Goal: Task Accomplishment & Management: Complete application form

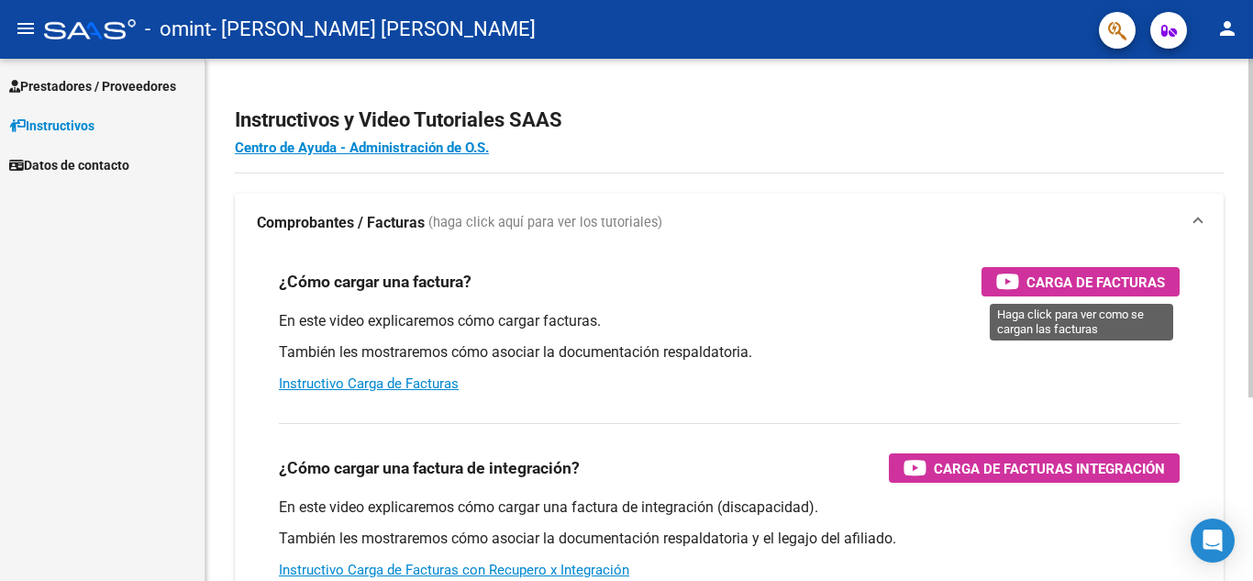
click at [1075, 280] on span "Carga de Facturas" at bounding box center [1096, 282] width 139 height 23
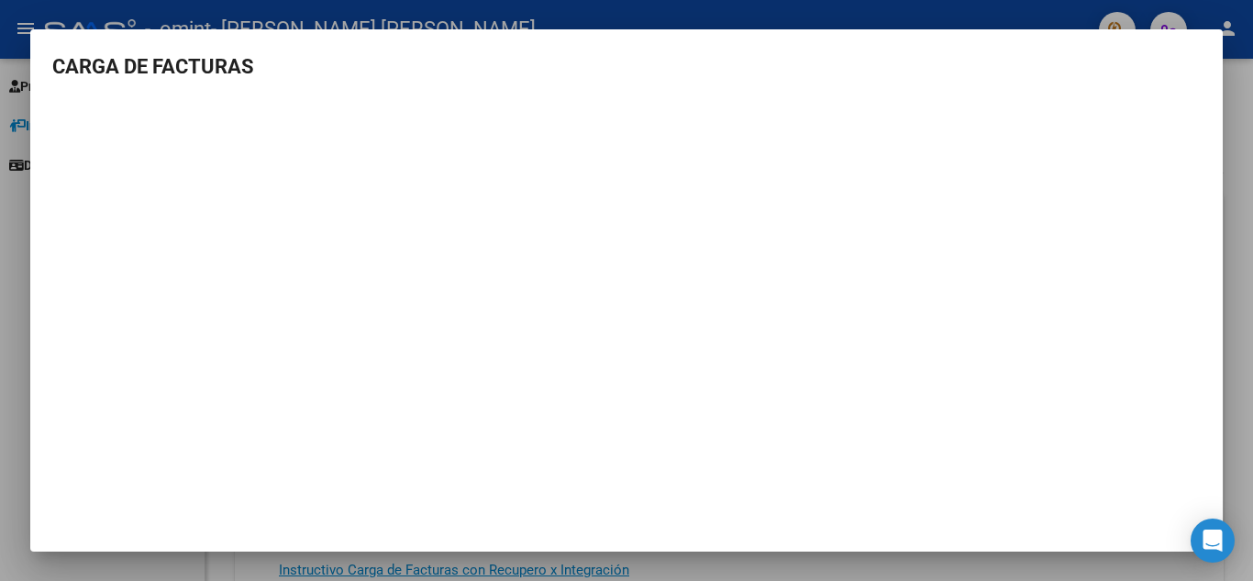
click at [1239, 156] on div at bounding box center [626, 290] width 1253 height 581
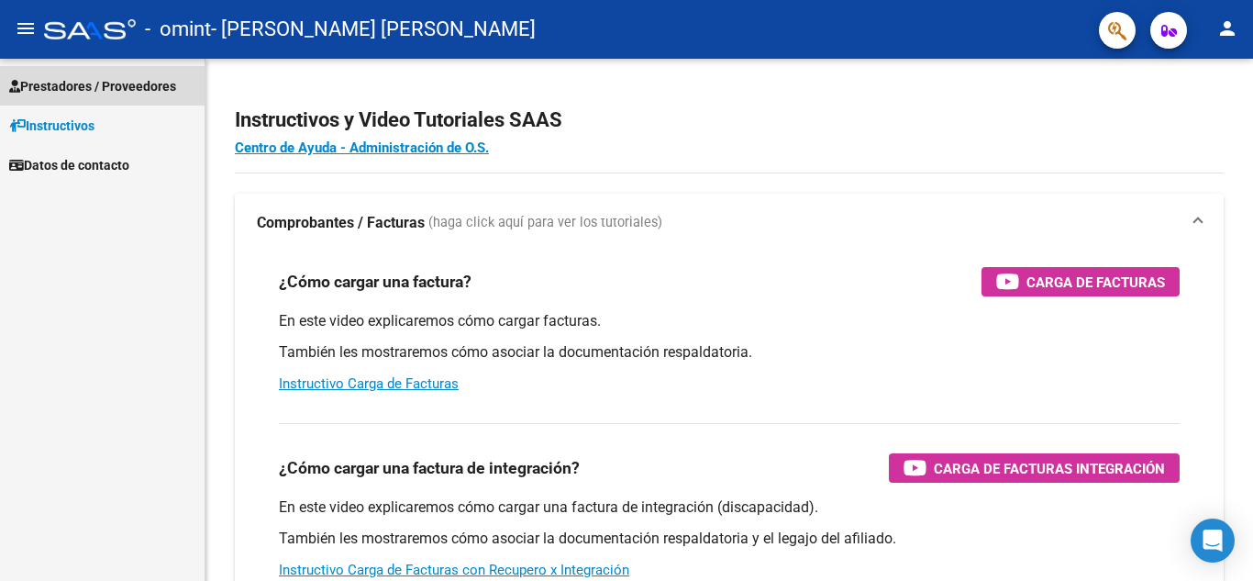
click at [126, 83] on span "Prestadores / Proveedores" at bounding box center [92, 86] width 167 height 20
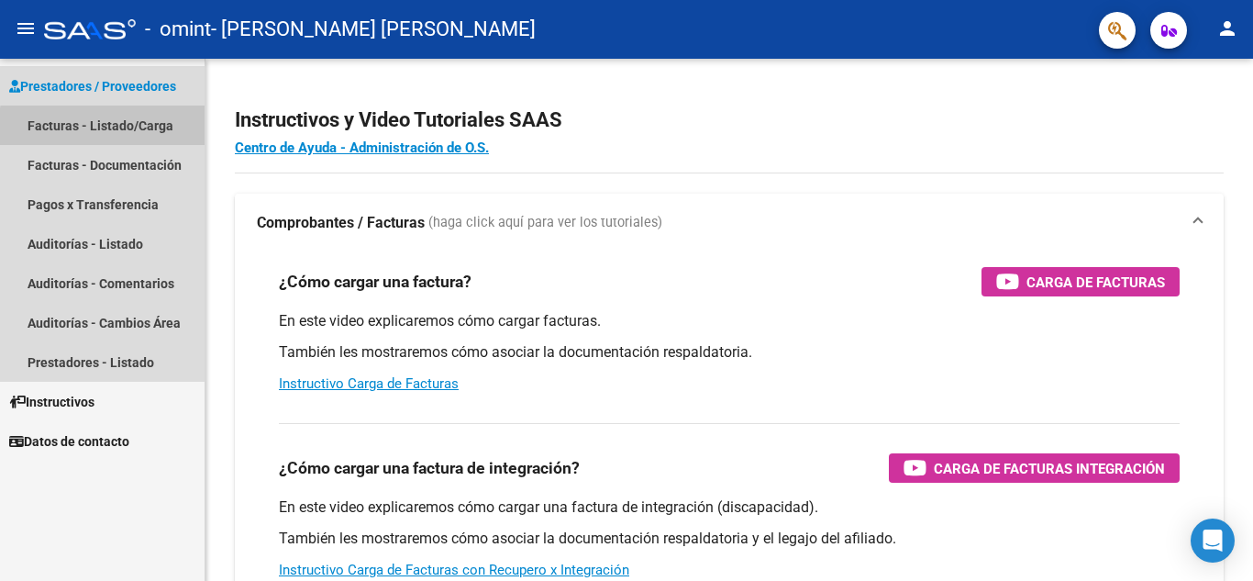
click at [117, 128] on link "Facturas - Listado/Carga" at bounding box center [102, 125] width 205 height 39
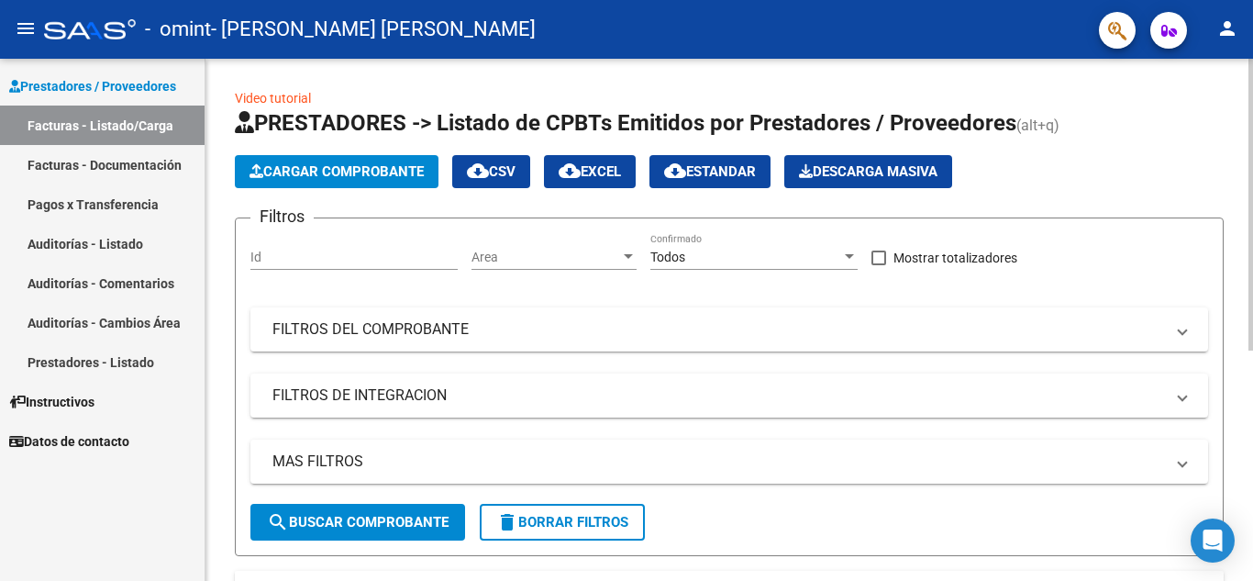
click at [345, 164] on span "Cargar Comprobante" at bounding box center [337, 171] width 174 height 17
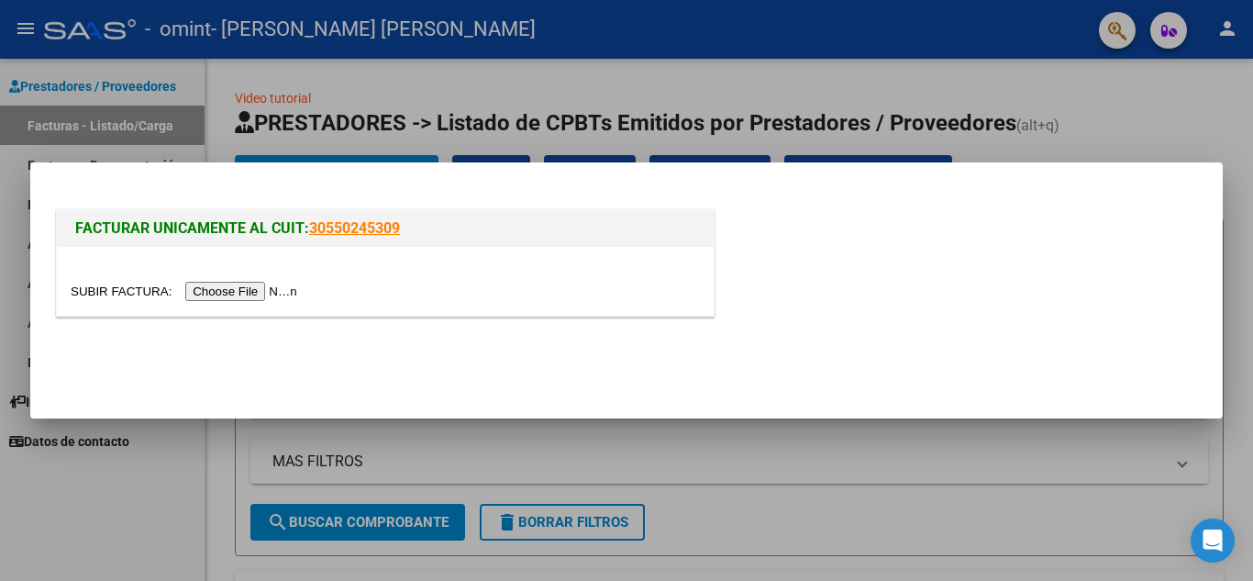
click at [245, 291] on input "file" at bounding box center [187, 291] width 232 height 19
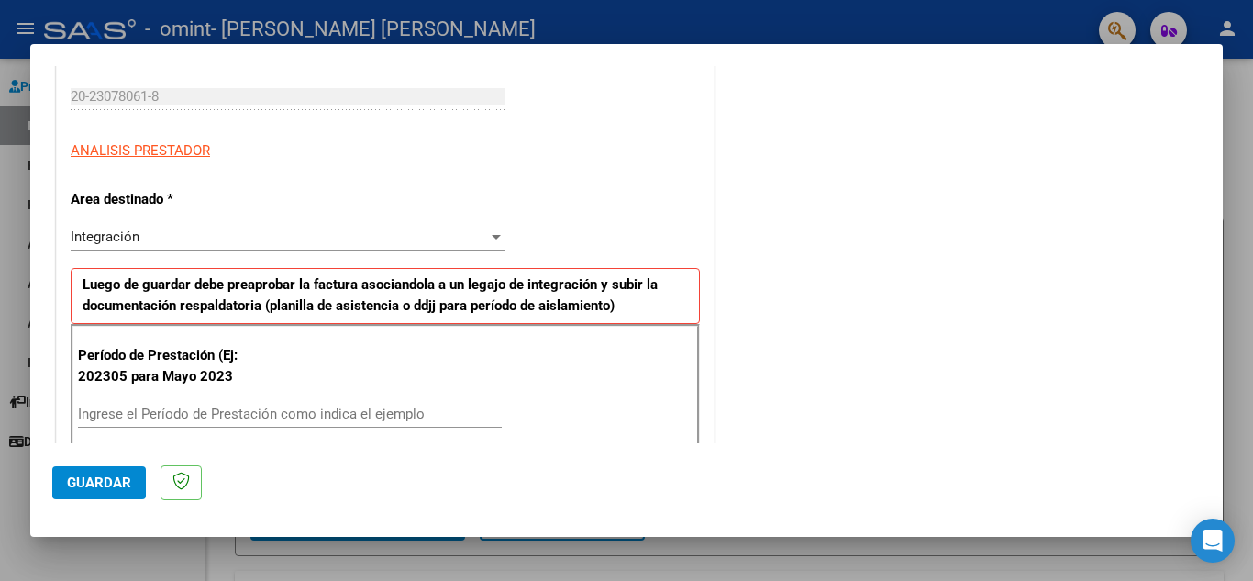
scroll to position [367, 0]
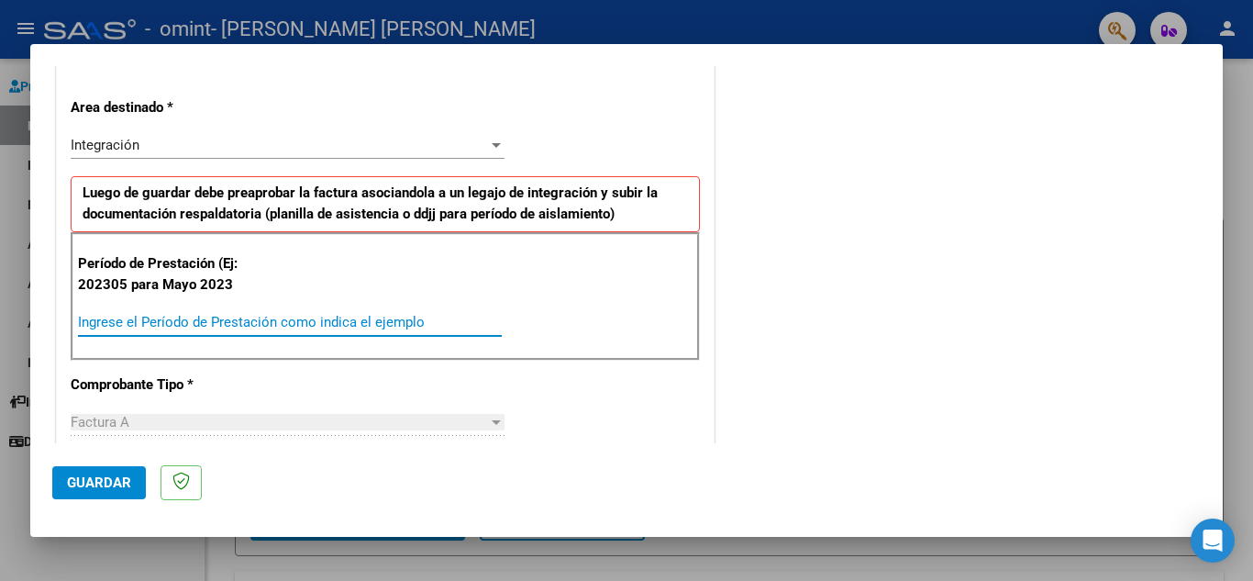
click at [218, 319] on input "Ingrese el Período de Prestación como indica el ejemplo" at bounding box center [290, 322] width 424 height 17
type input "202507"
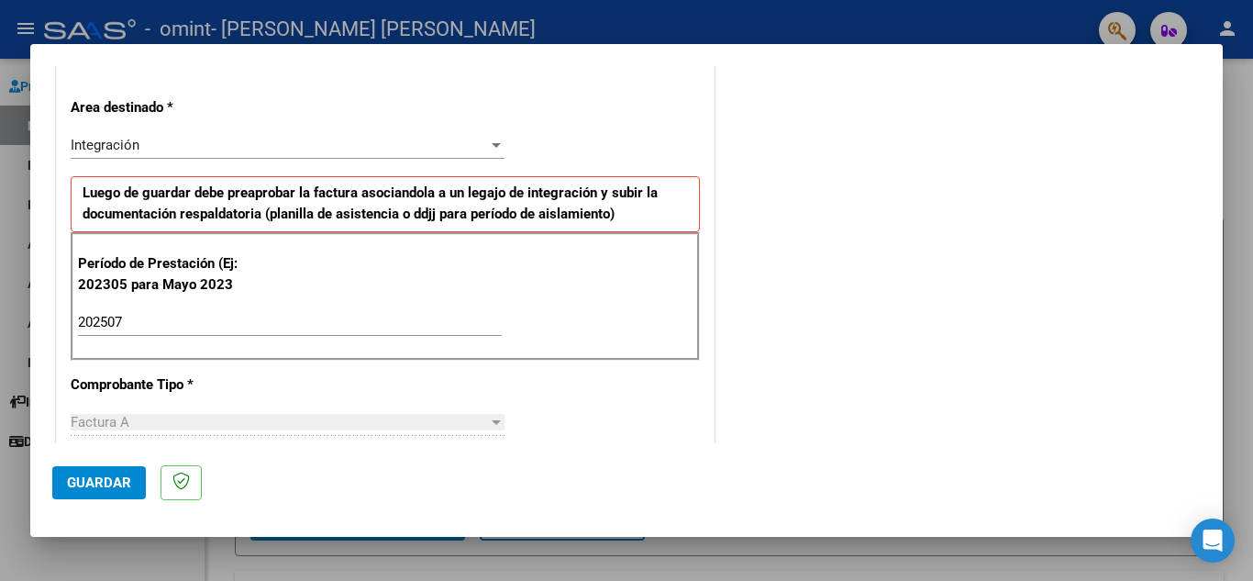
click at [133, 416] on div "Factura A" at bounding box center [279, 422] width 417 height 17
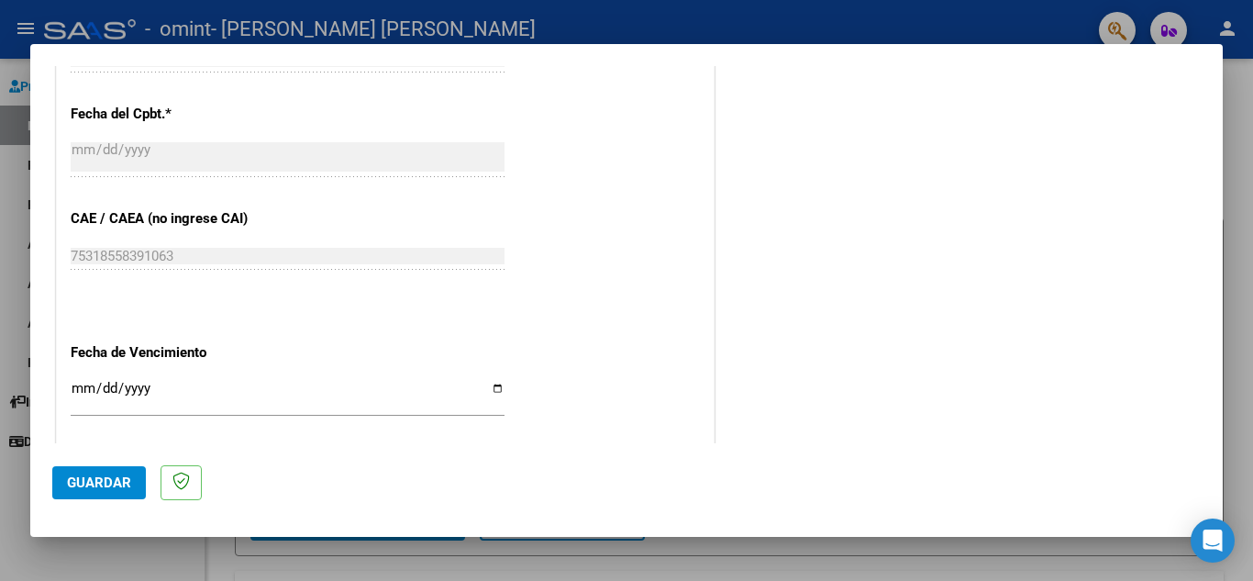
scroll to position [1101, 0]
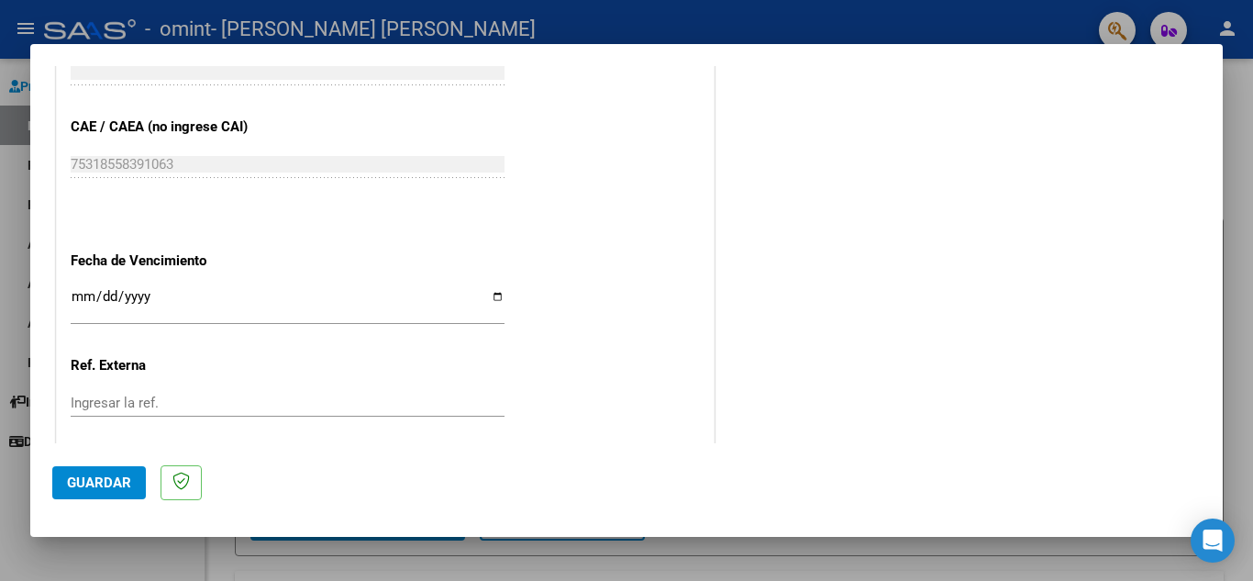
click at [494, 296] on input "Ingresar la fecha" at bounding box center [288, 303] width 434 height 29
type input "[DATE]"
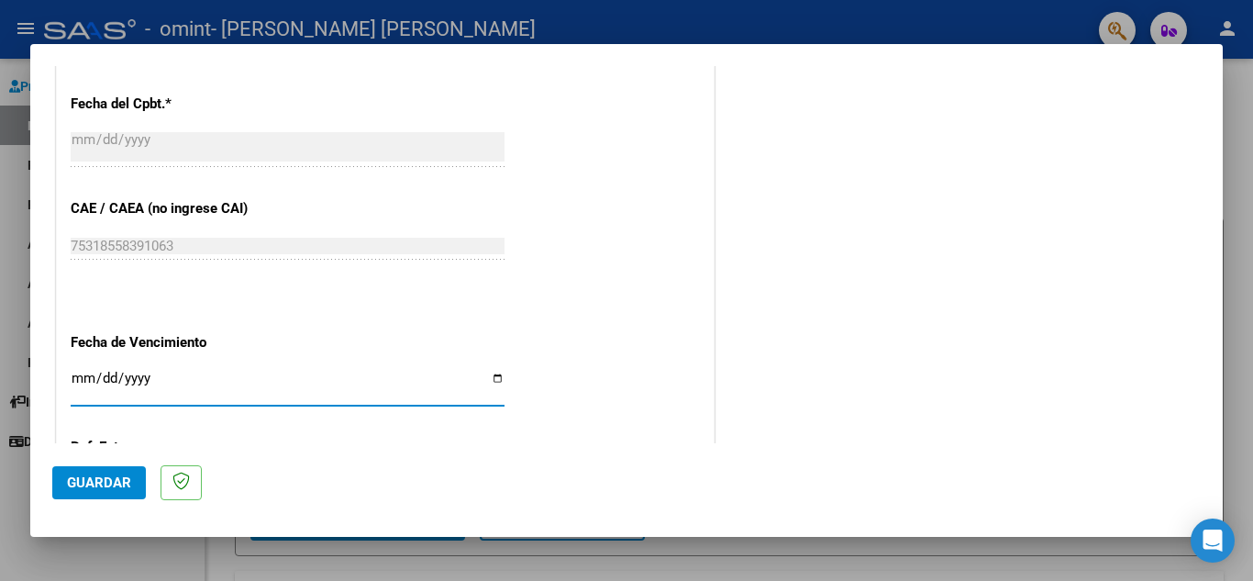
scroll to position [1203, 0]
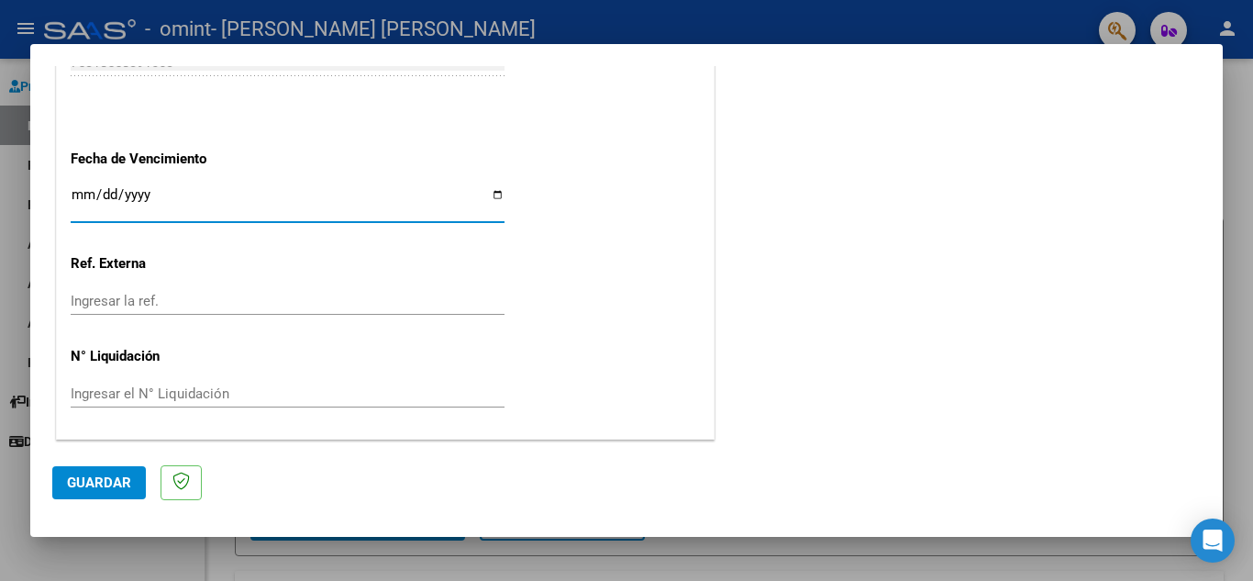
click at [106, 475] on span "Guardar" at bounding box center [99, 482] width 64 height 17
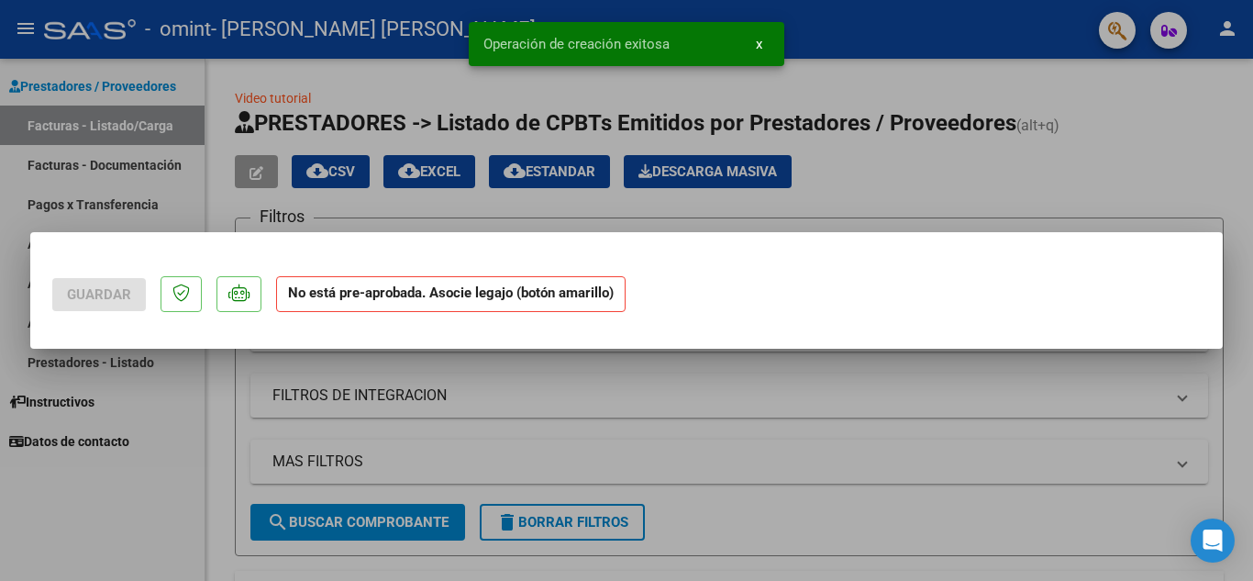
scroll to position [0, 0]
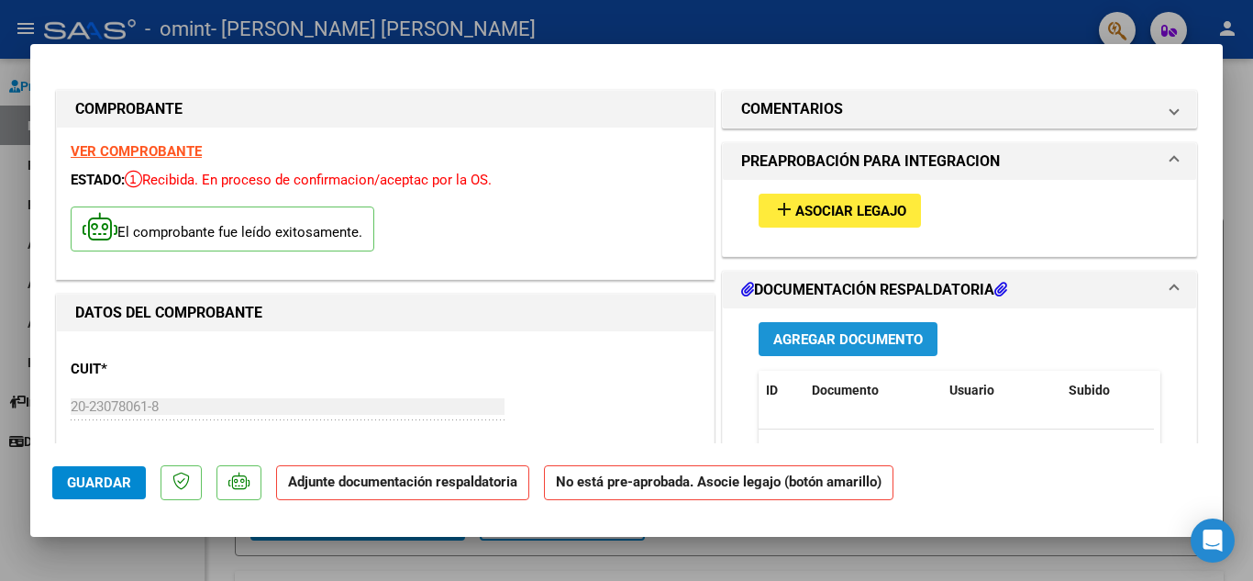
click at [837, 338] on span "Agregar Documento" at bounding box center [848, 339] width 150 height 17
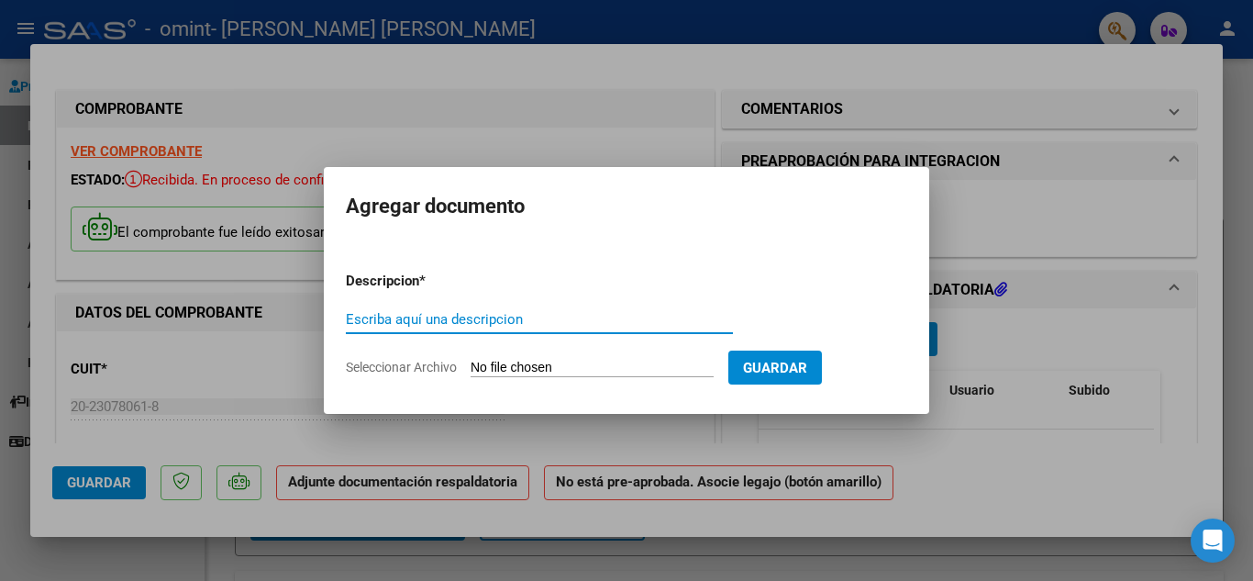
click at [387, 314] on input "Escriba aquí una descripcion" at bounding box center [539, 319] width 387 height 17
type input "PLANILLA DE FIRMAS"
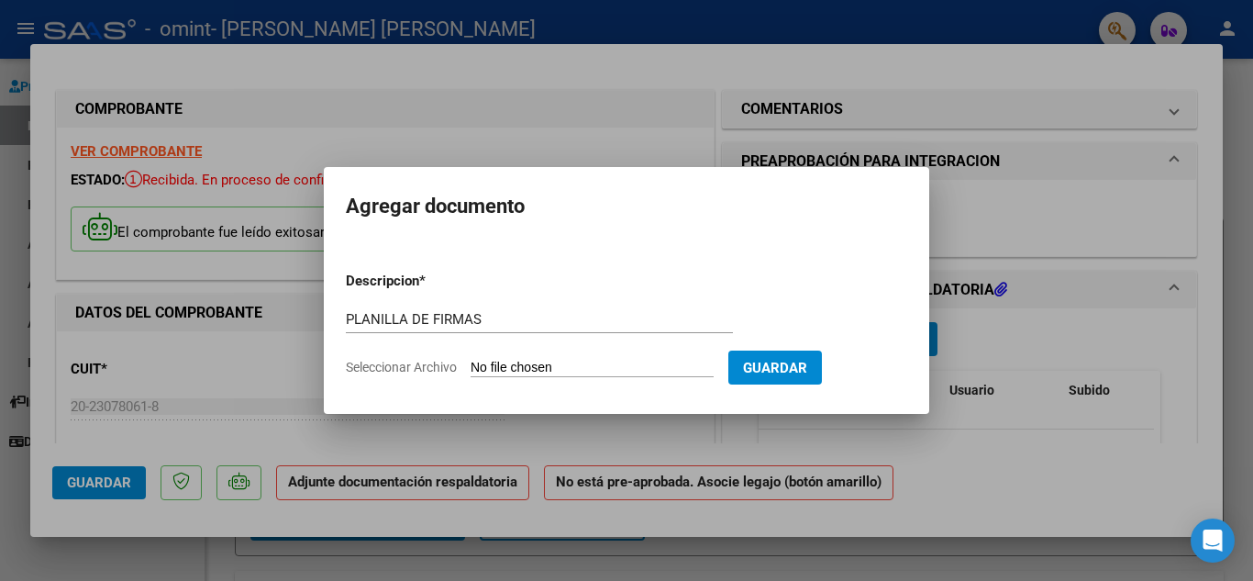
click at [512, 366] on input "Seleccionar Archivo" at bounding box center [592, 368] width 243 height 17
type input "C:\fakepath\CamScanner [DATE] 09.01.pdf"
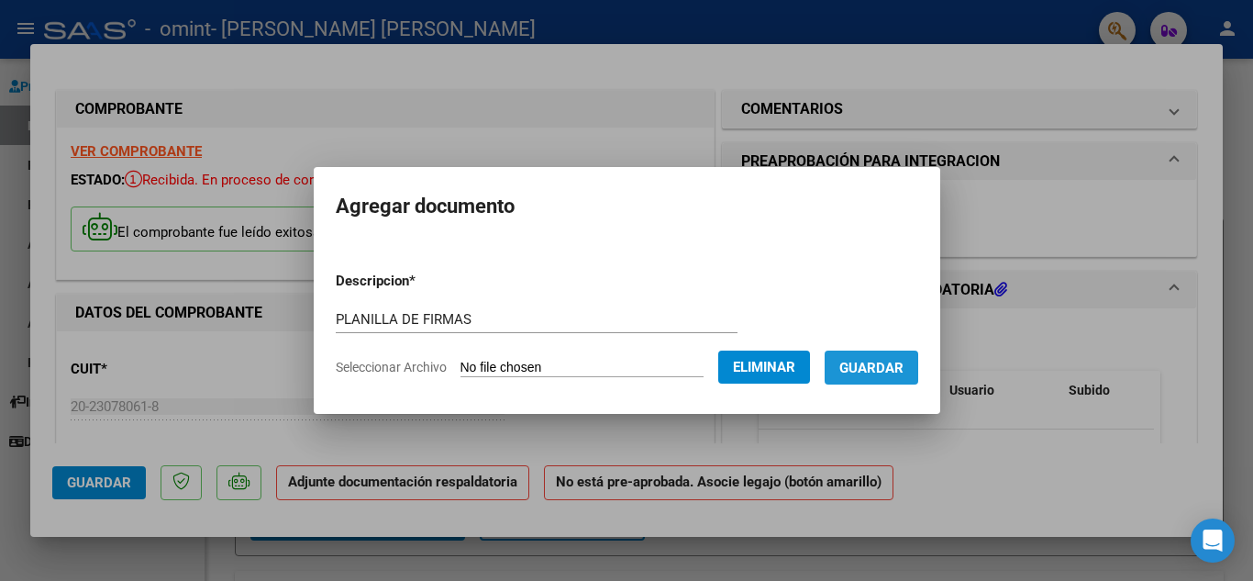
click at [900, 362] on span "Guardar" at bounding box center [872, 368] width 64 height 17
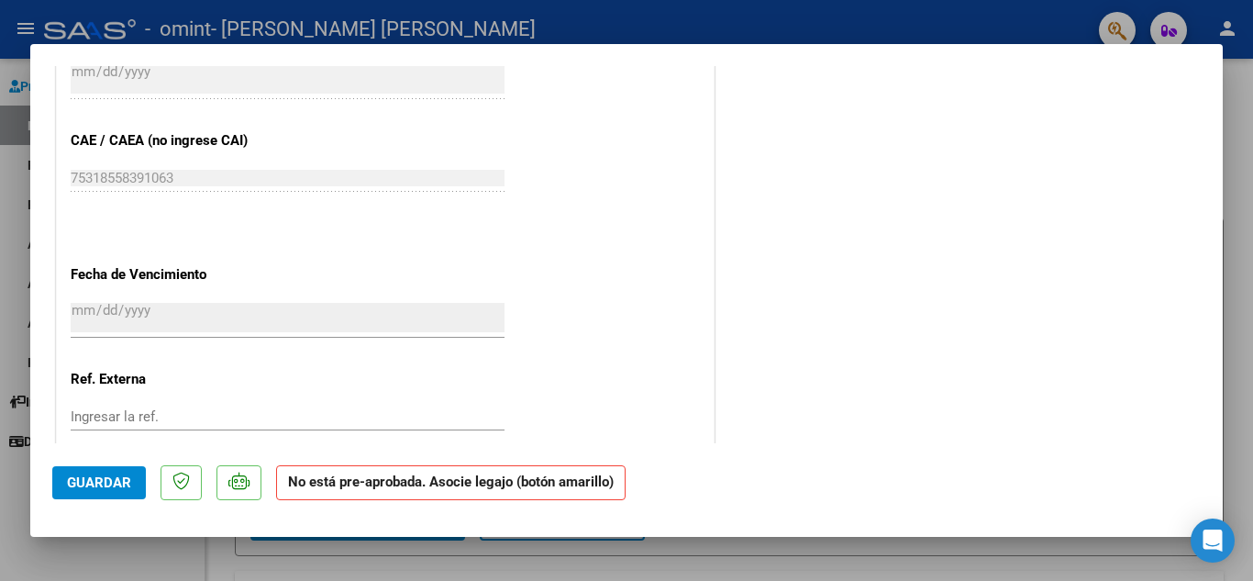
scroll to position [1217, 0]
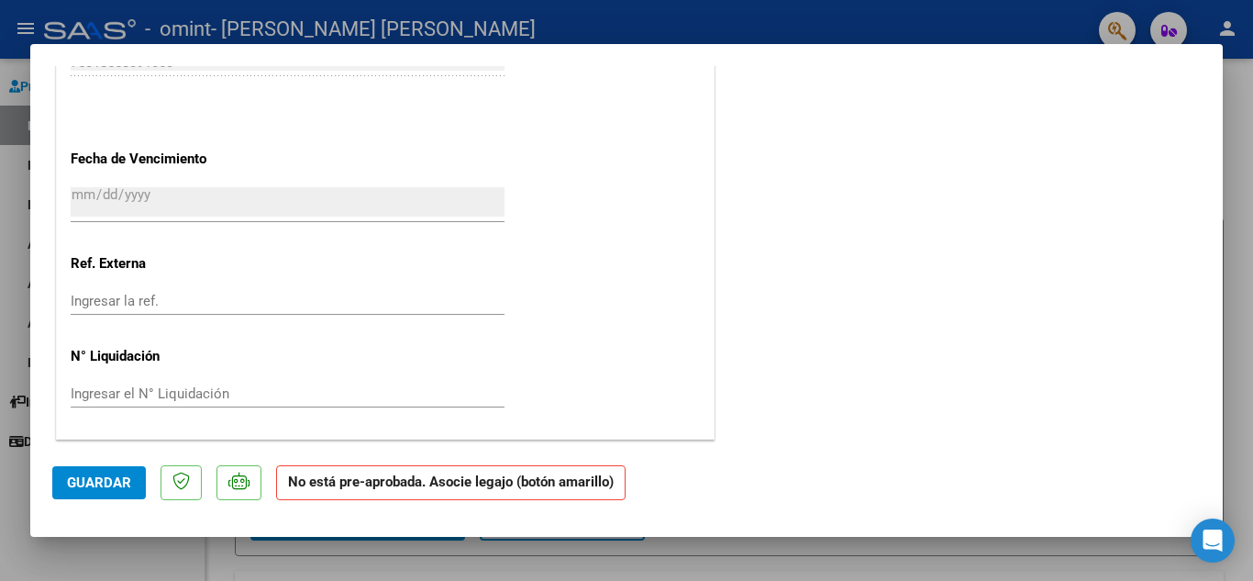
click at [106, 485] on span "Guardar" at bounding box center [99, 482] width 64 height 17
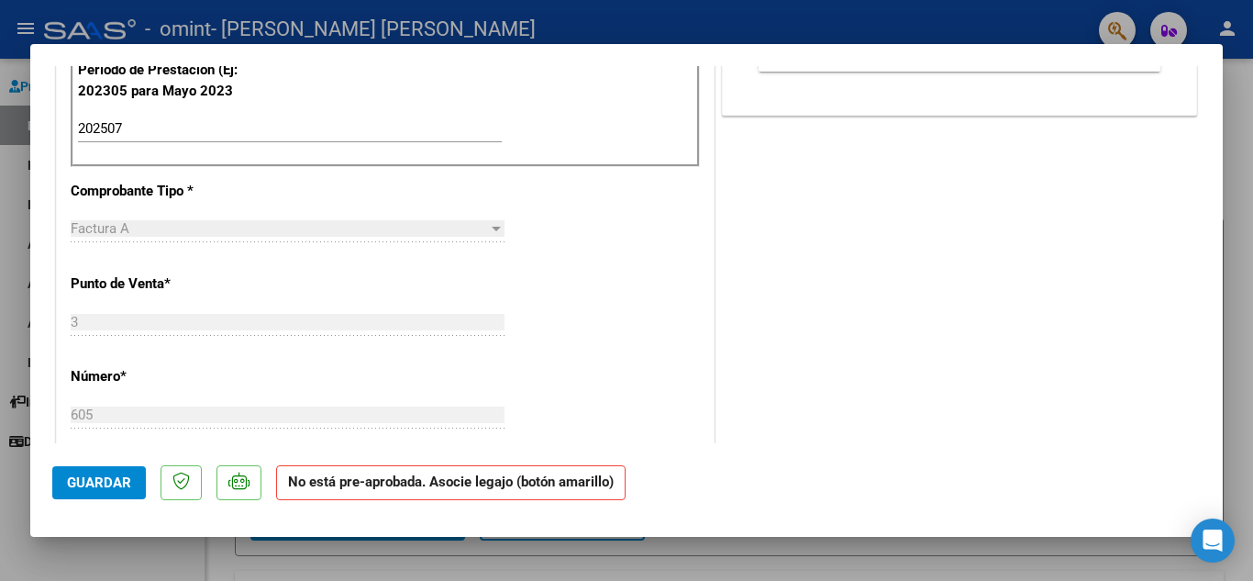
scroll to position [0, 0]
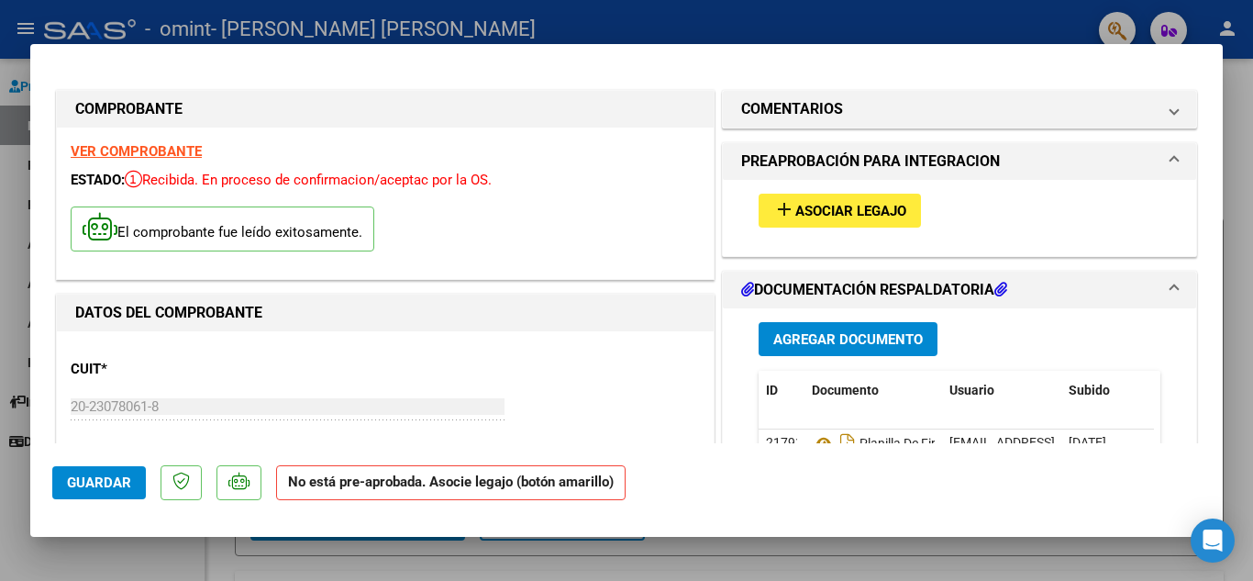
click at [837, 213] on span "Asociar Legajo" at bounding box center [850, 211] width 111 height 17
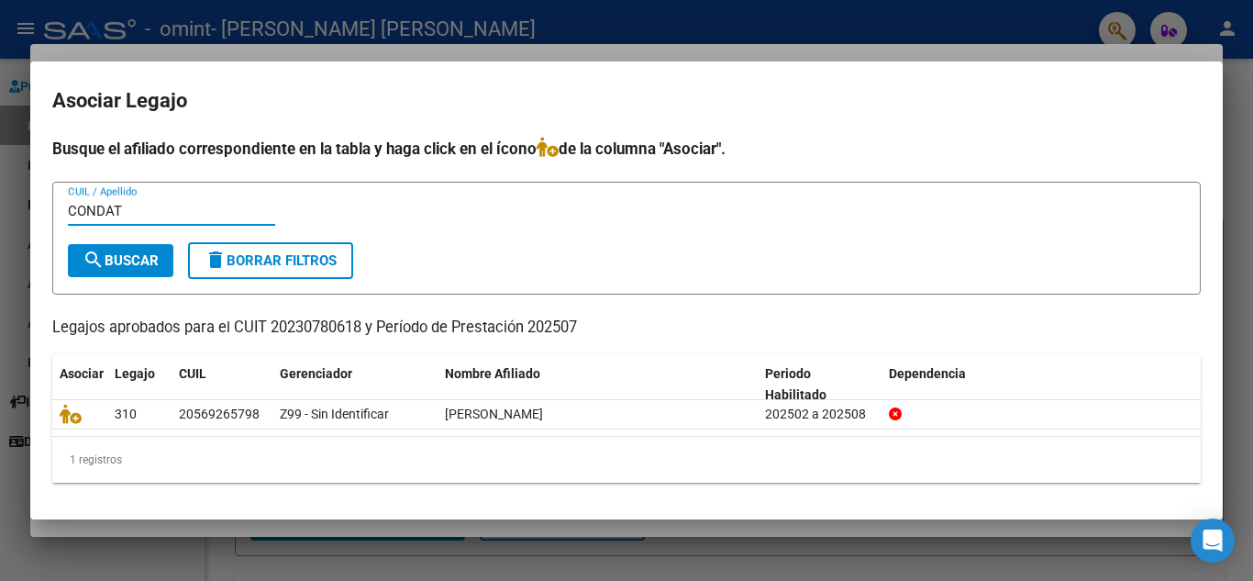
type input "CONDAT"
click at [149, 254] on span "search Buscar" at bounding box center [121, 260] width 76 height 17
click at [132, 208] on input "CONDAT" at bounding box center [171, 211] width 207 height 17
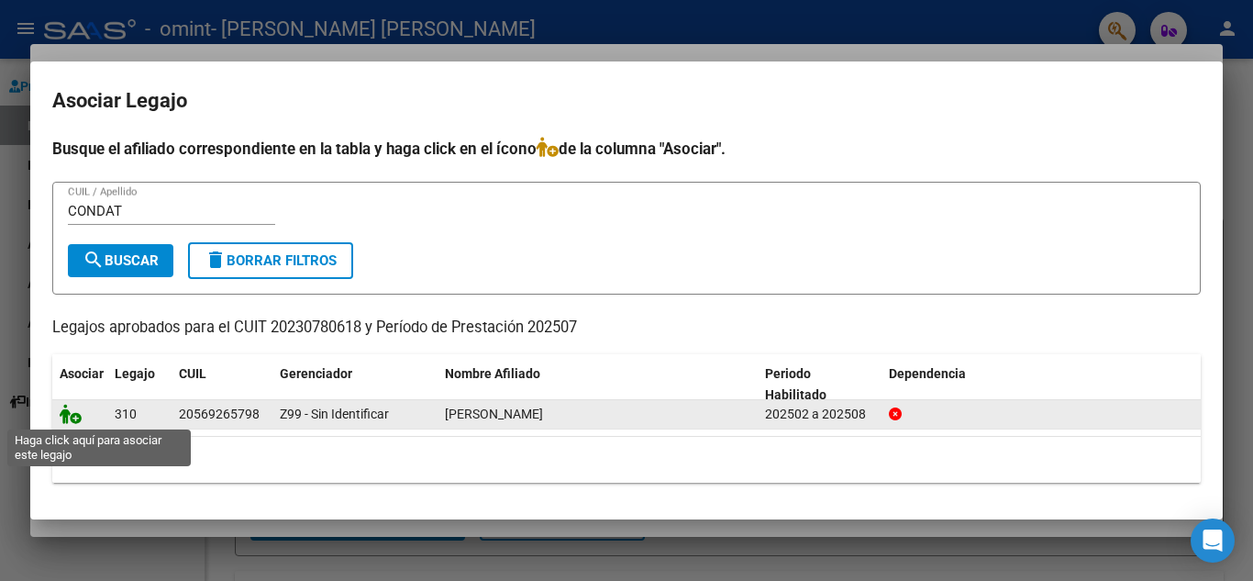
click at [72, 417] on icon at bounding box center [71, 414] width 22 height 20
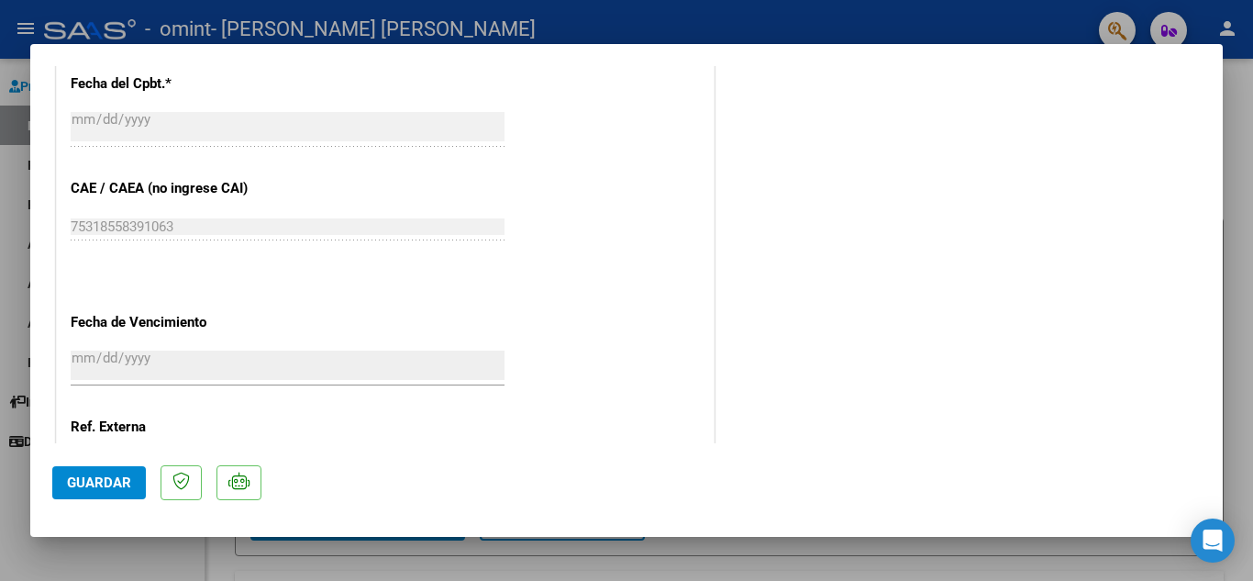
scroll to position [1265, 0]
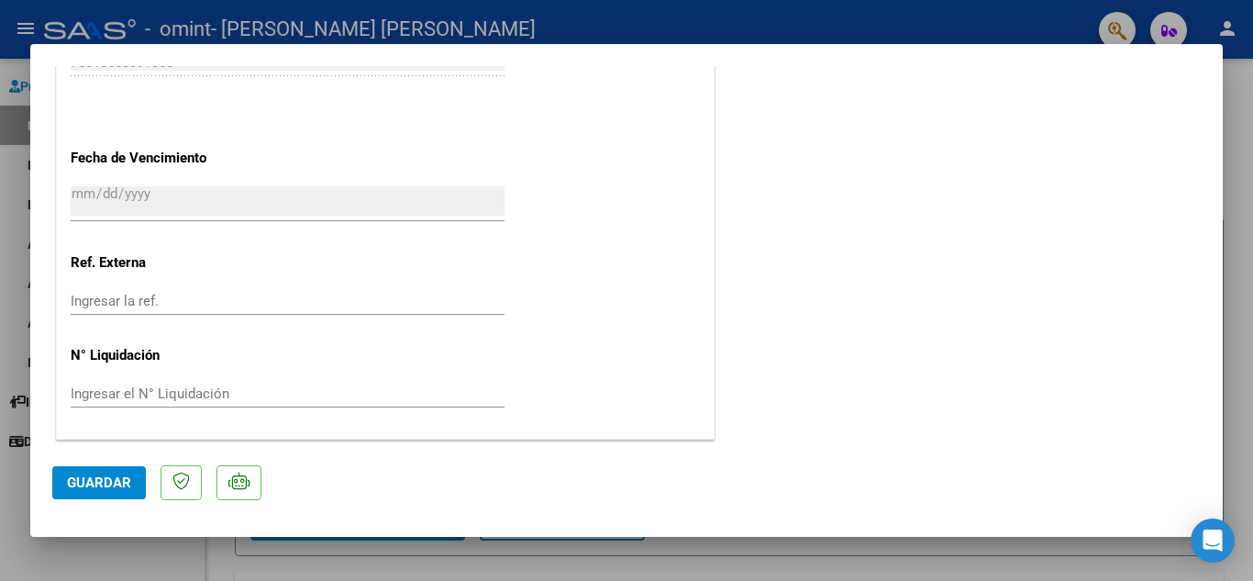
click at [87, 487] on span "Guardar" at bounding box center [99, 482] width 64 height 17
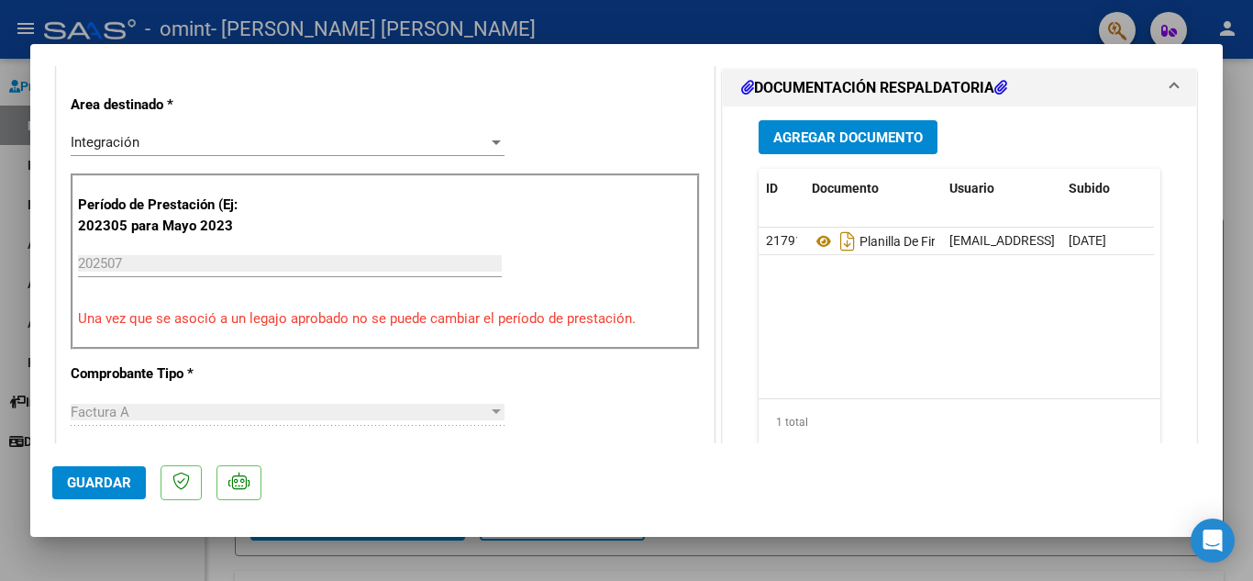
scroll to position [0, 0]
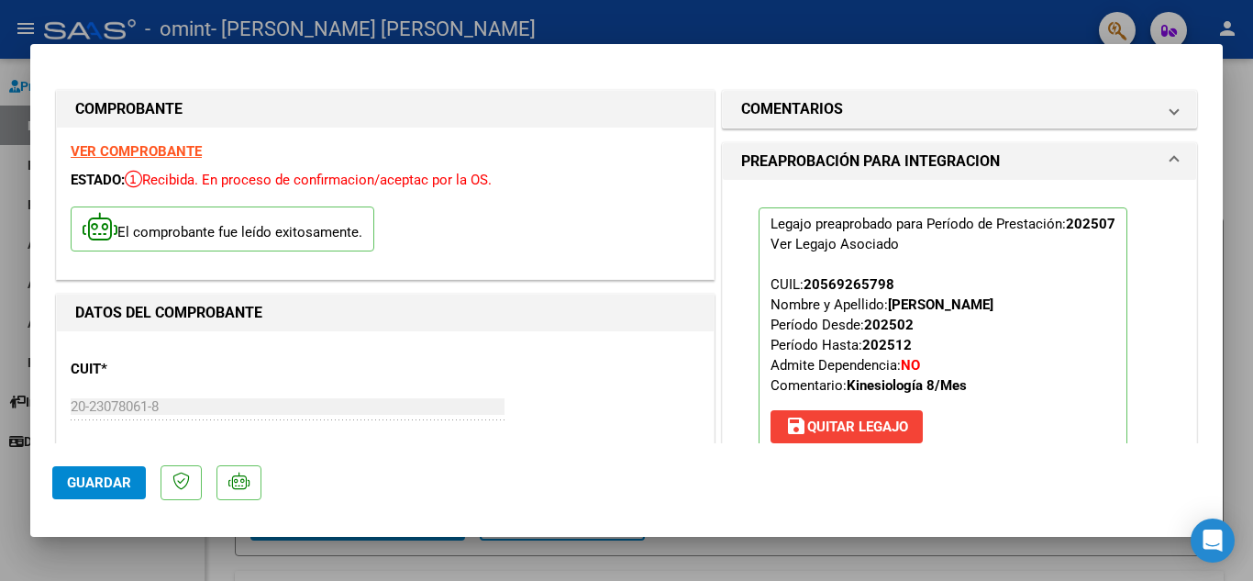
click at [762, 557] on div at bounding box center [626, 290] width 1253 height 581
type input "$ 0,00"
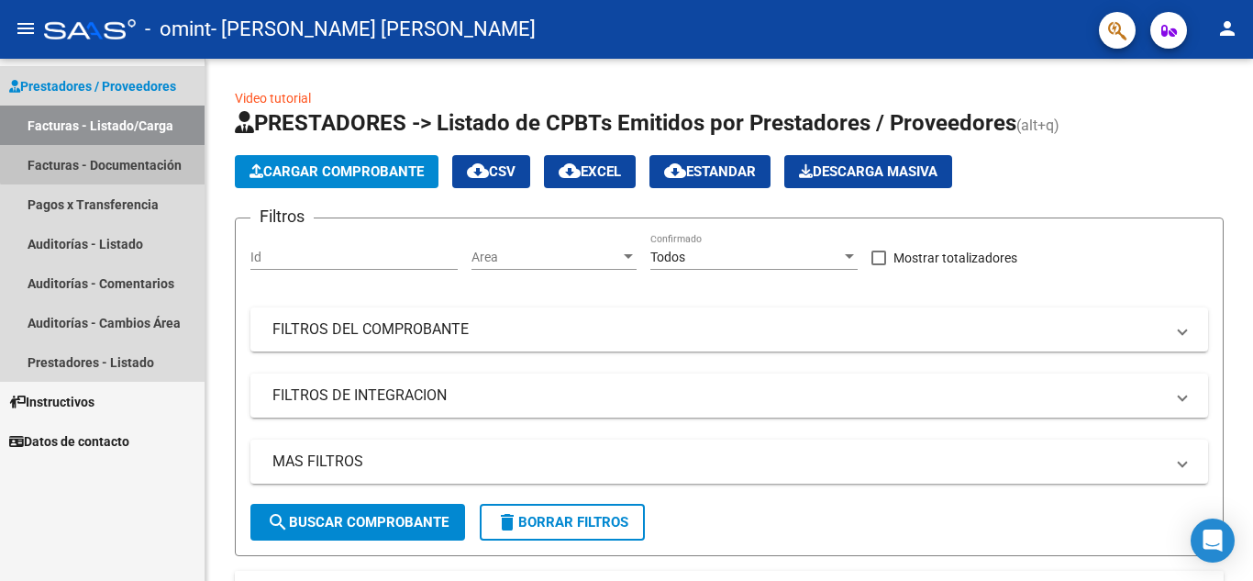
click at [109, 159] on link "Facturas - Documentación" at bounding box center [102, 164] width 205 height 39
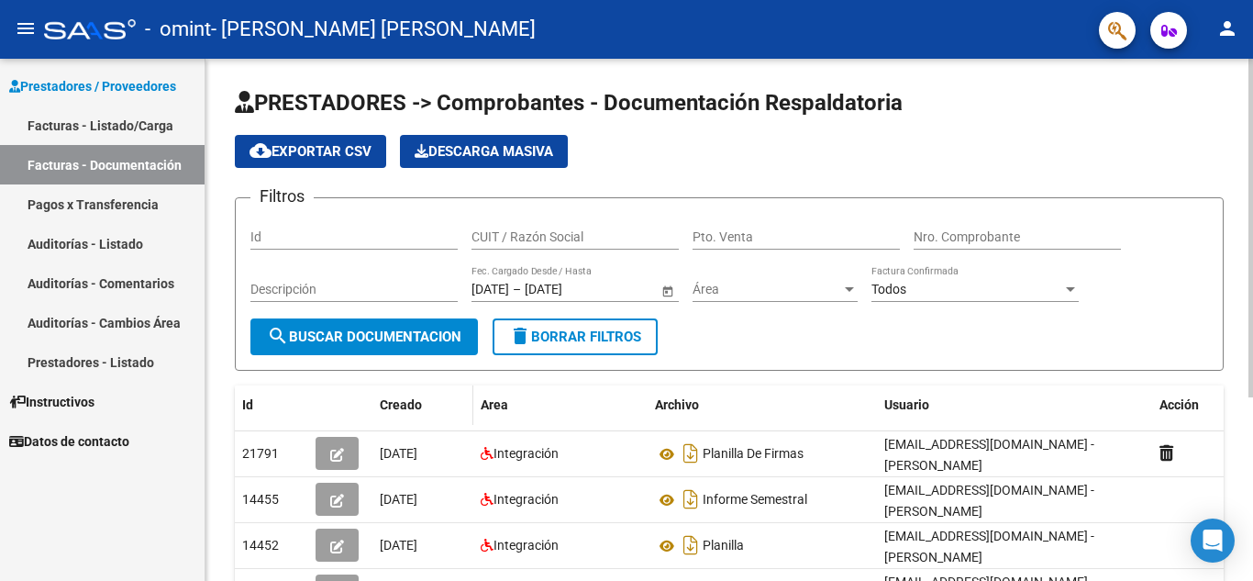
scroll to position [184, 0]
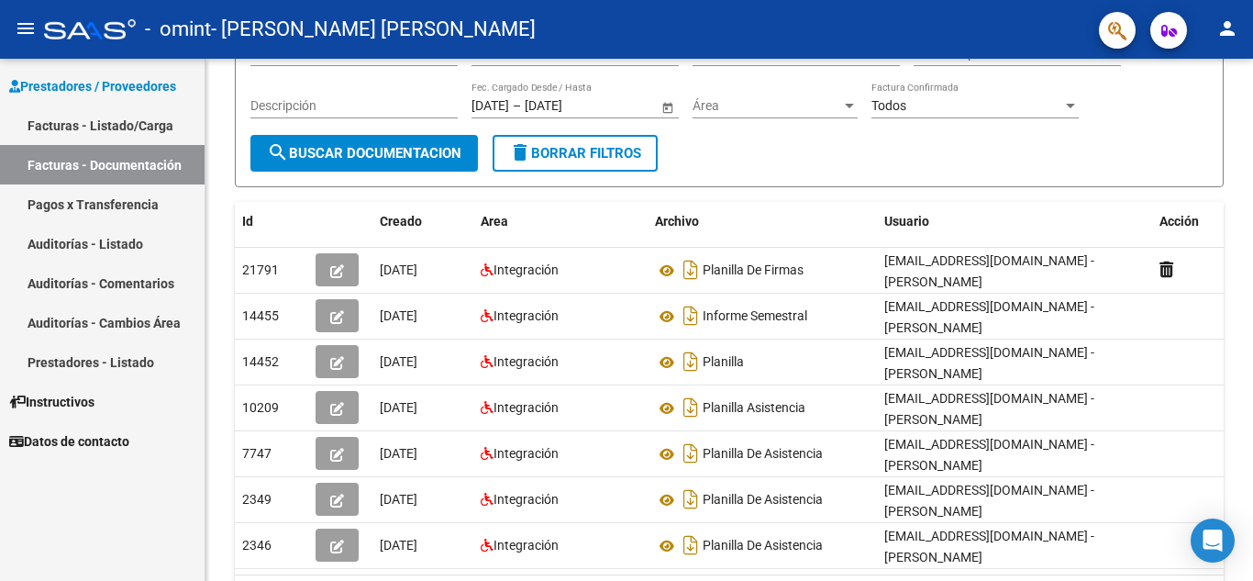
click at [113, 200] on link "Pagos x Transferencia" at bounding box center [102, 203] width 205 height 39
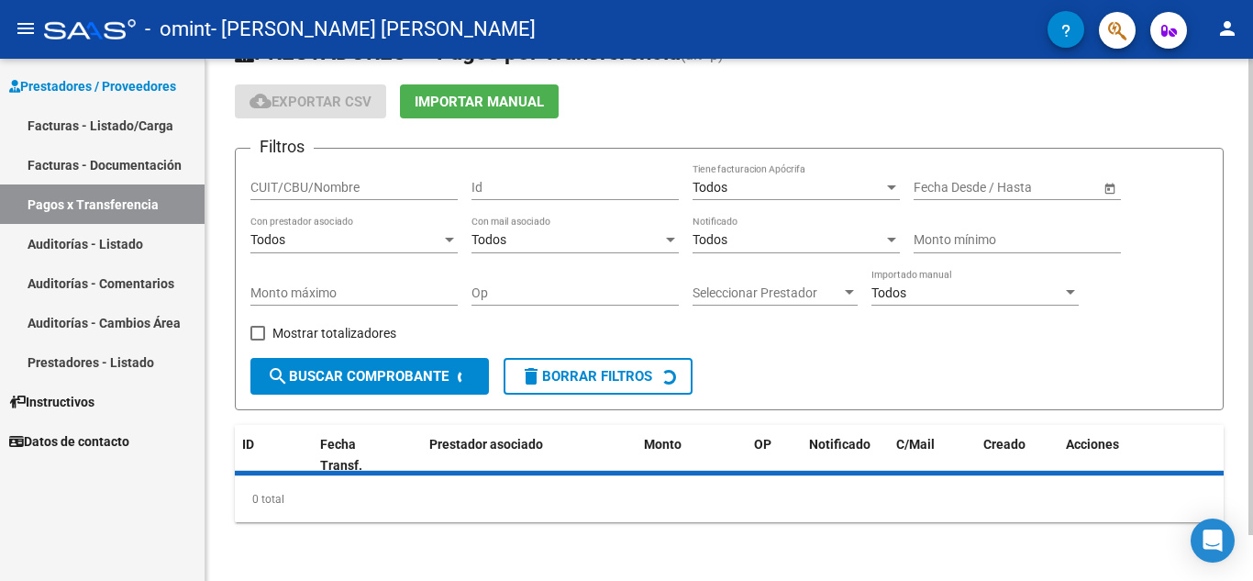
scroll to position [92, 0]
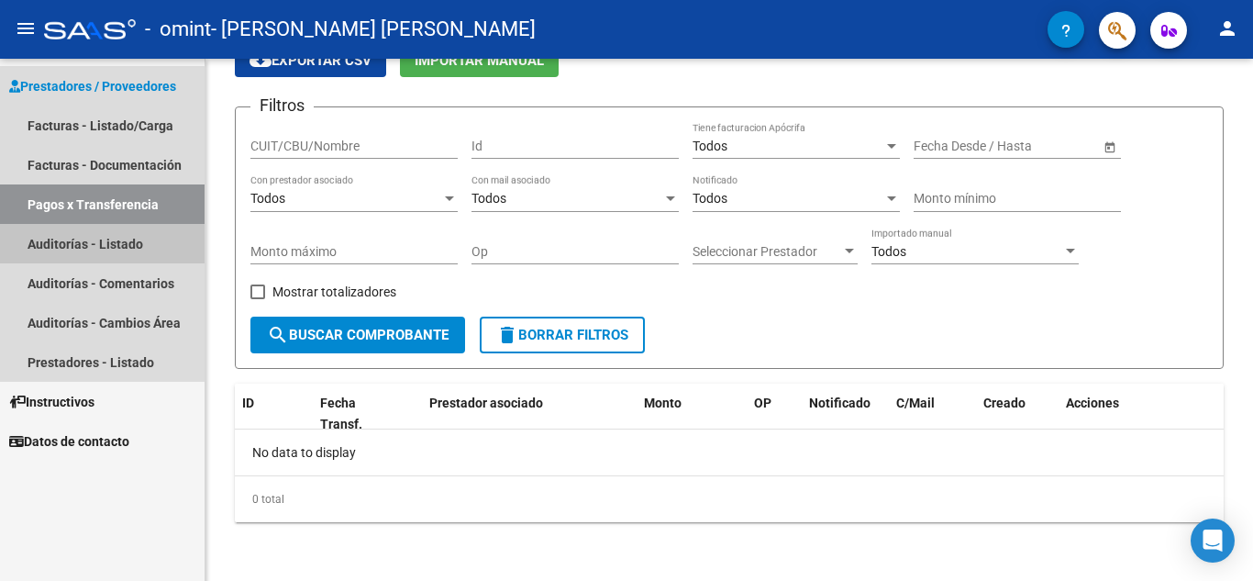
click at [95, 239] on link "Auditorías - Listado" at bounding box center [102, 243] width 205 height 39
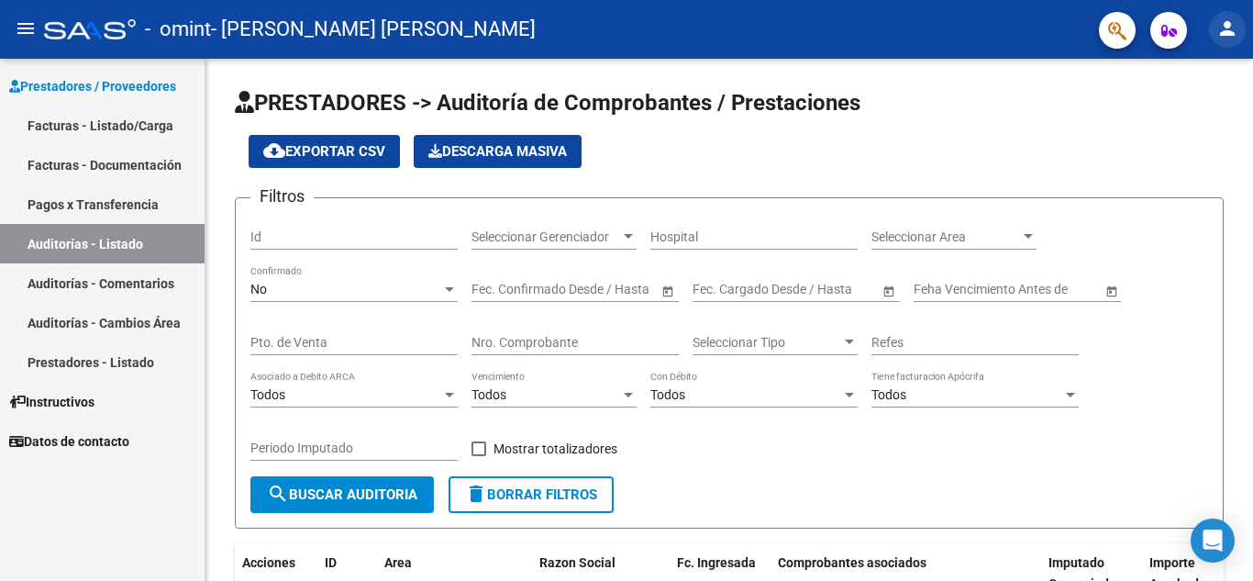
click at [1230, 26] on mat-icon "person" at bounding box center [1228, 28] width 22 height 22
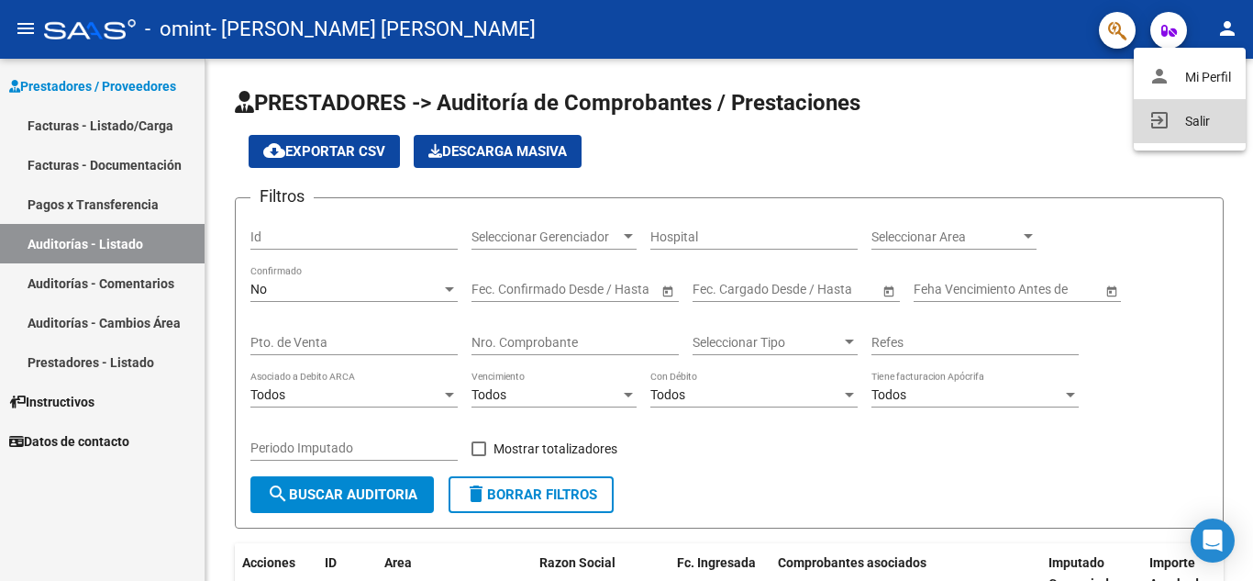
click at [1200, 115] on button "exit_to_app Salir" at bounding box center [1190, 121] width 112 height 44
